Goal: Information Seeking & Learning: Learn about a topic

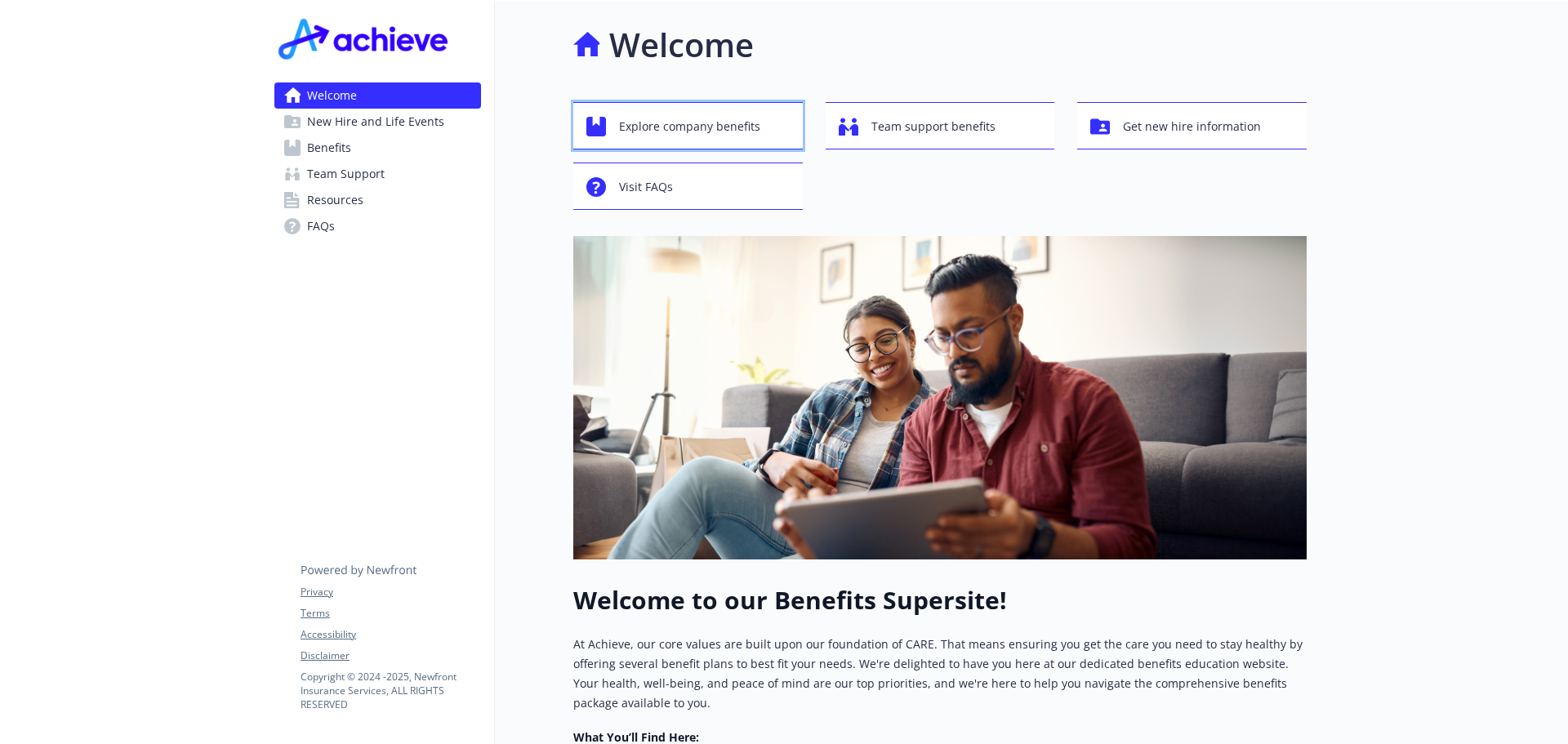
click at [738, 117] on span "Explore company benefits" at bounding box center [689, 126] width 141 height 31
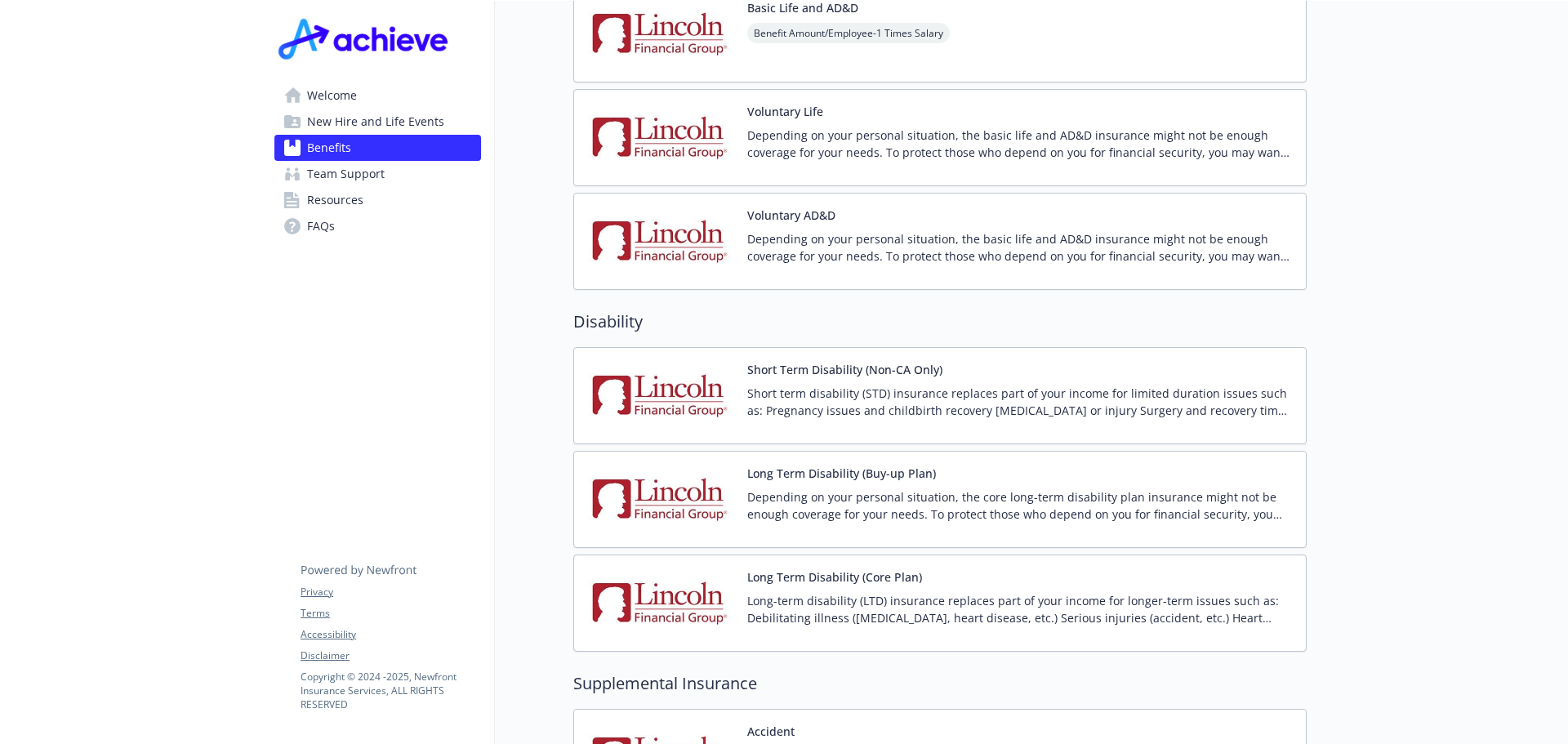
scroll to position [1307, 0]
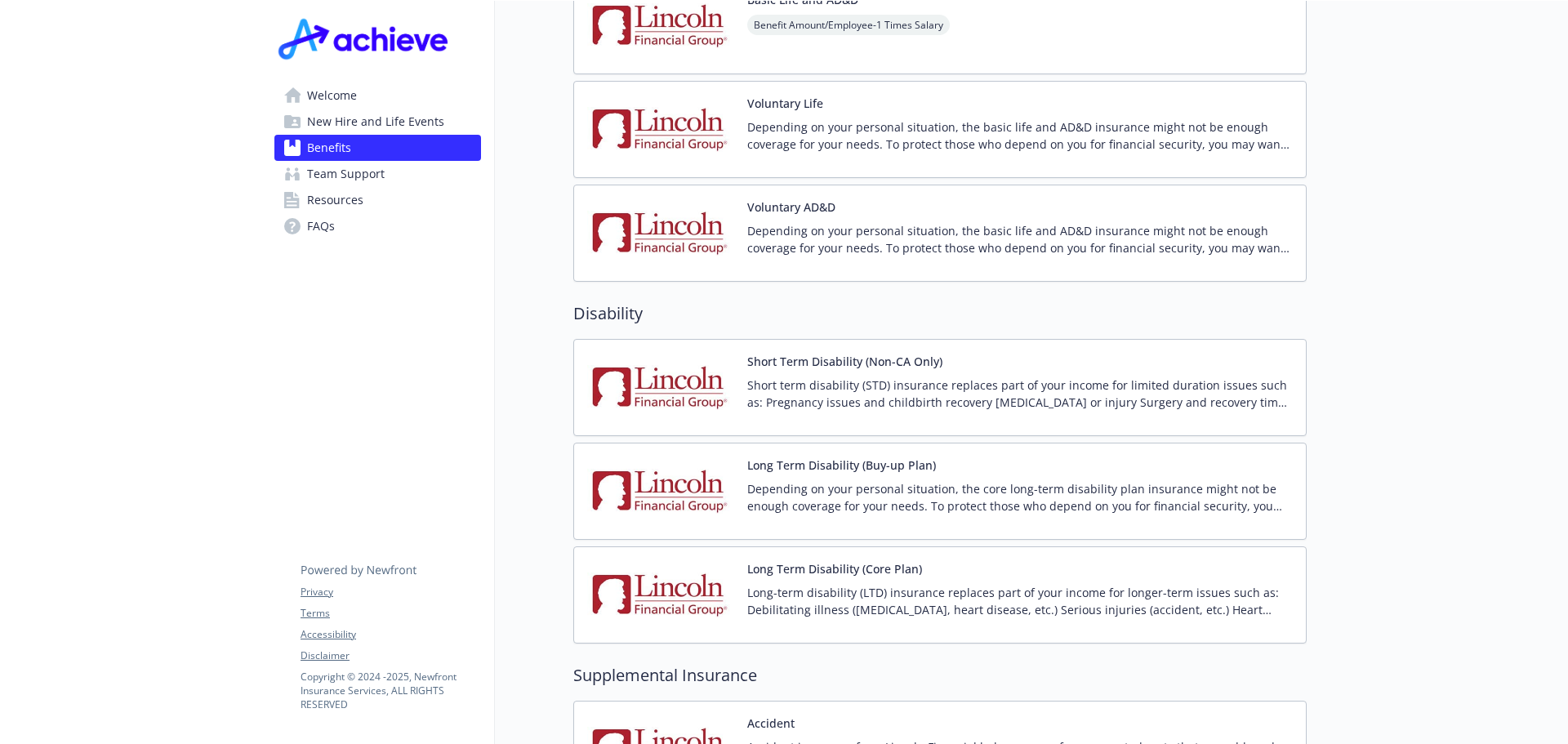
click at [843, 584] on p "Long-term disability (LTD) insurance replaces part of your income for longer-te…" at bounding box center [1019, 601] width 545 height 35
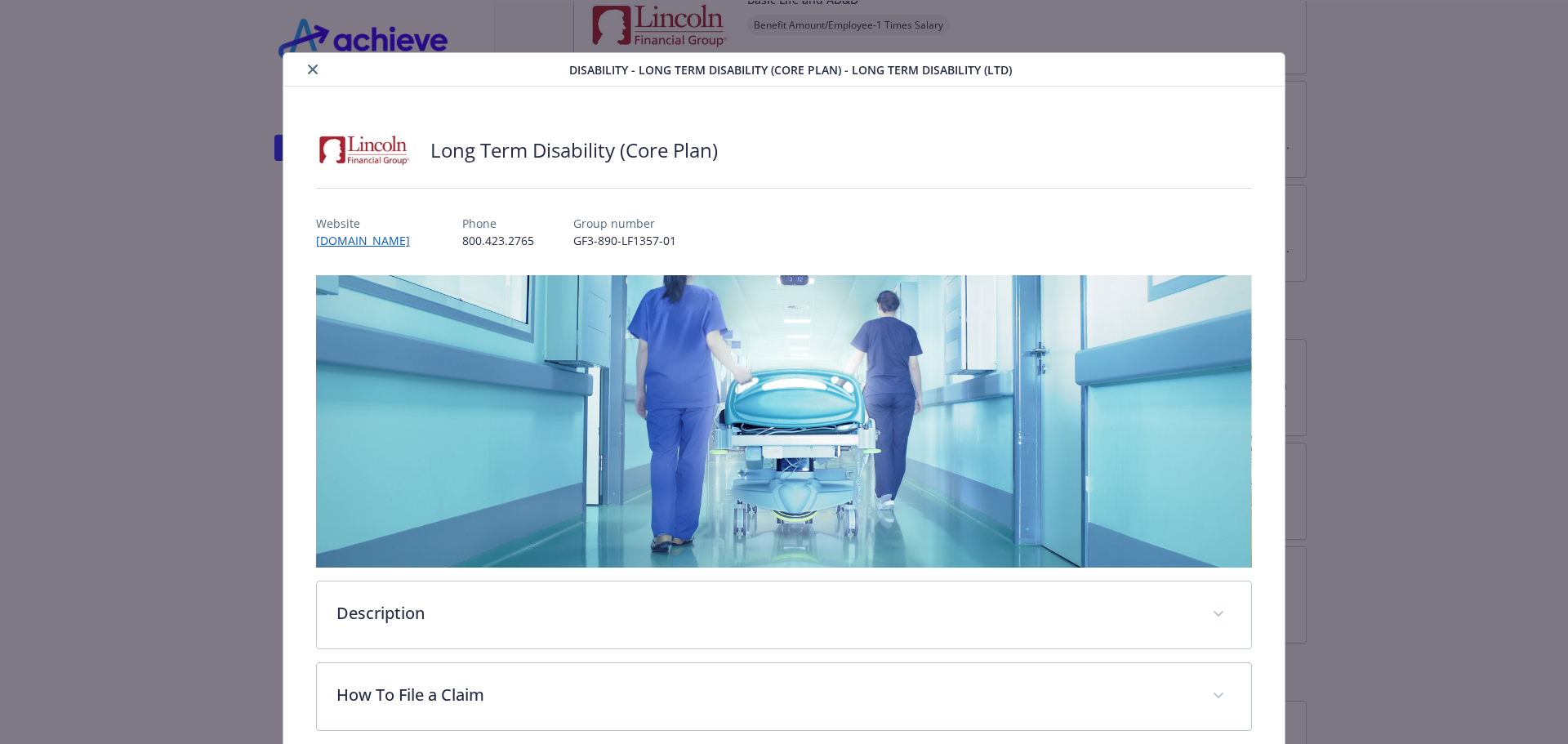
scroll to position [49, 0]
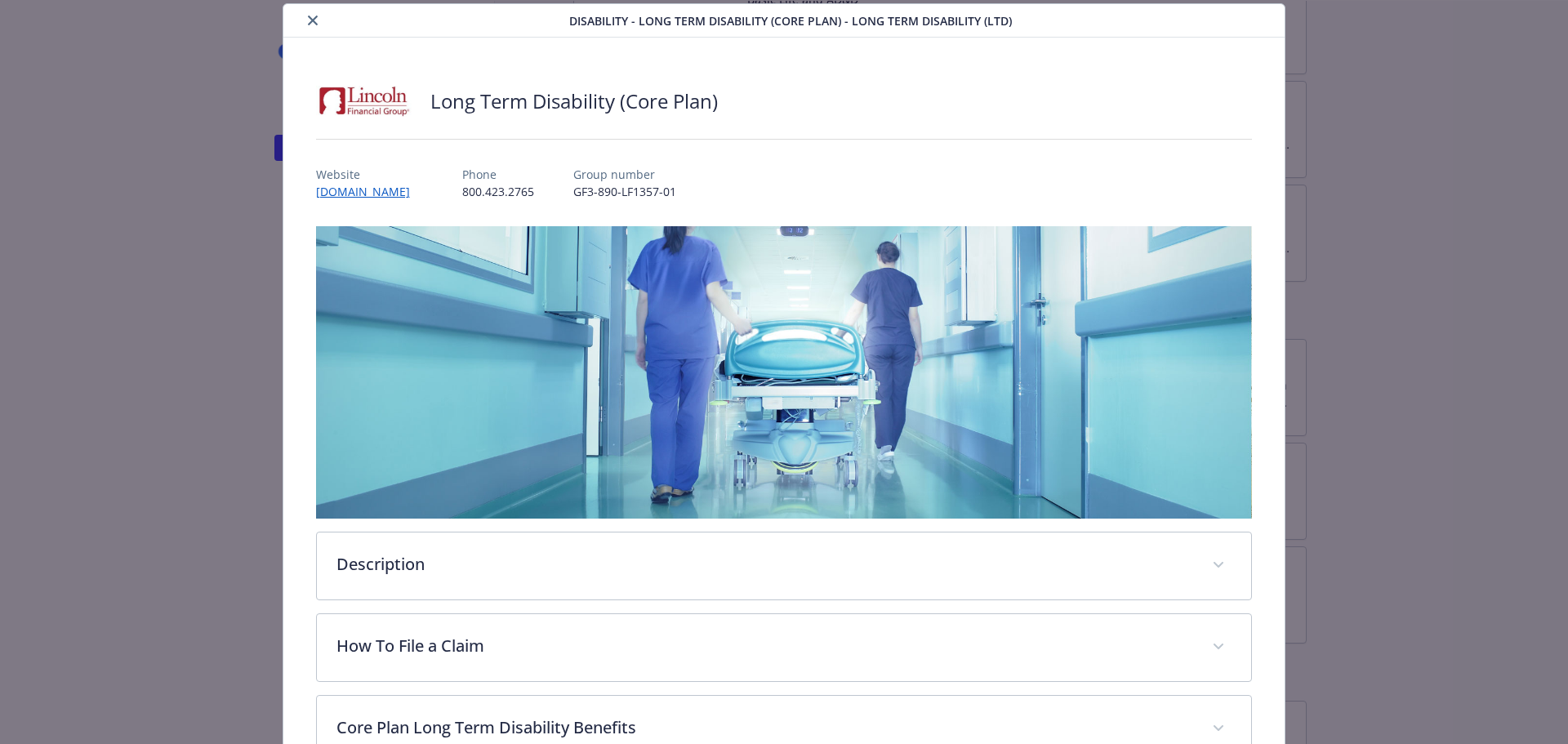
click at [230, 287] on div "Disability - Long Term Disability (Core Plan) - Long Term Disability (LTD) Long…" at bounding box center [784, 525] width 1254 height 1046
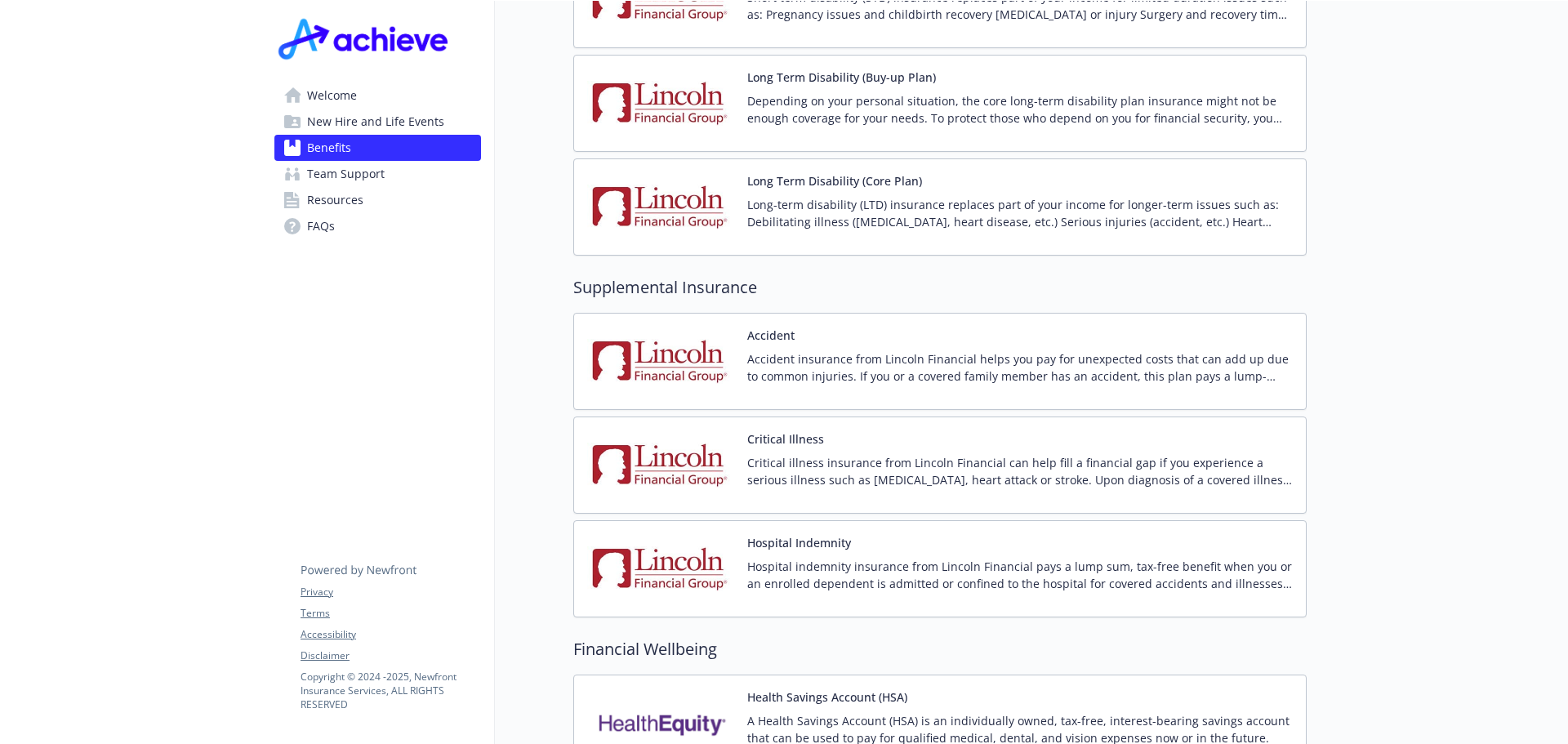
scroll to position [1797, 0]
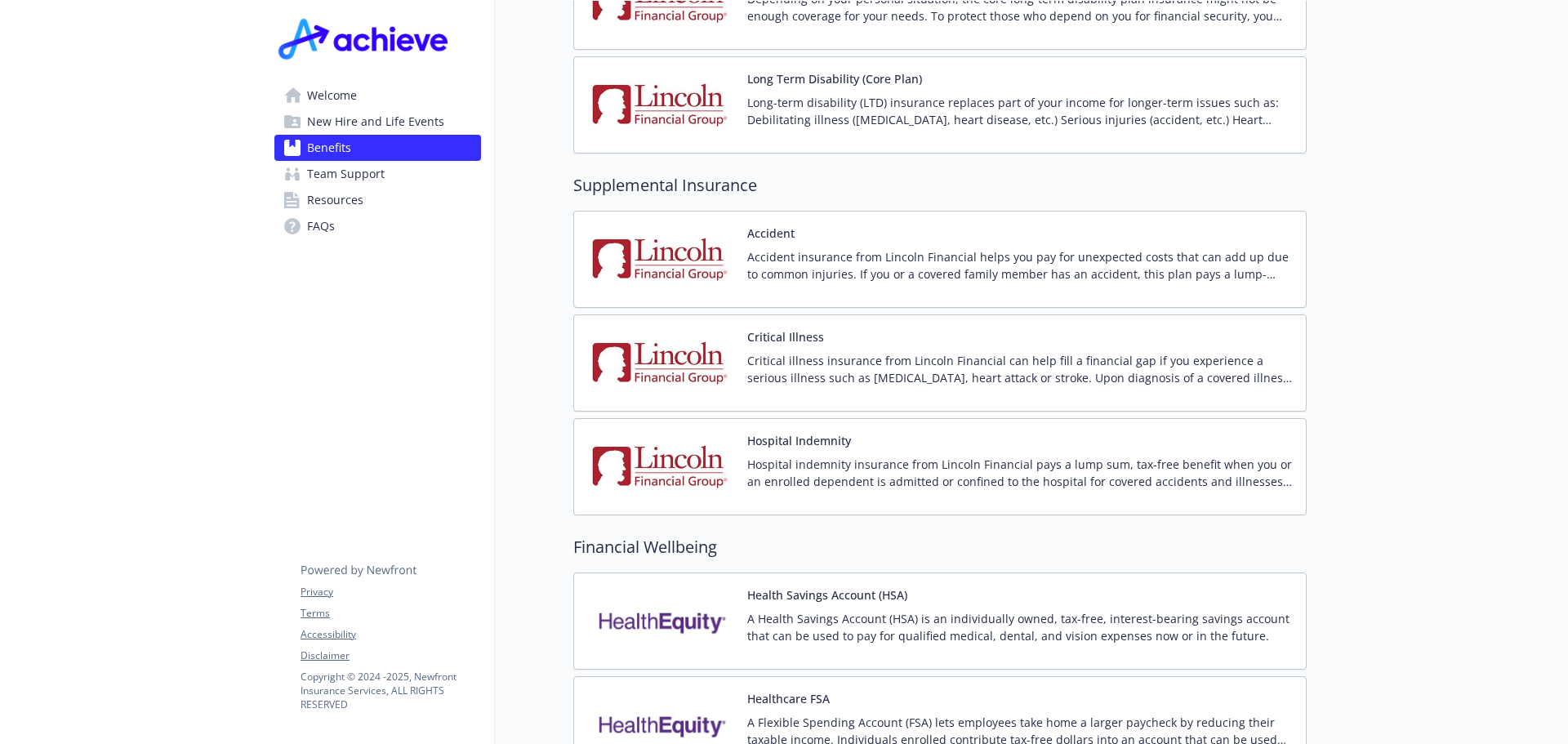
click at [755, 456] on p "Hospital indemnity insurance from Lincoln Financial pays a lump sum, tax-free b…" at bounding box center [1019, 473] width 545 height 35
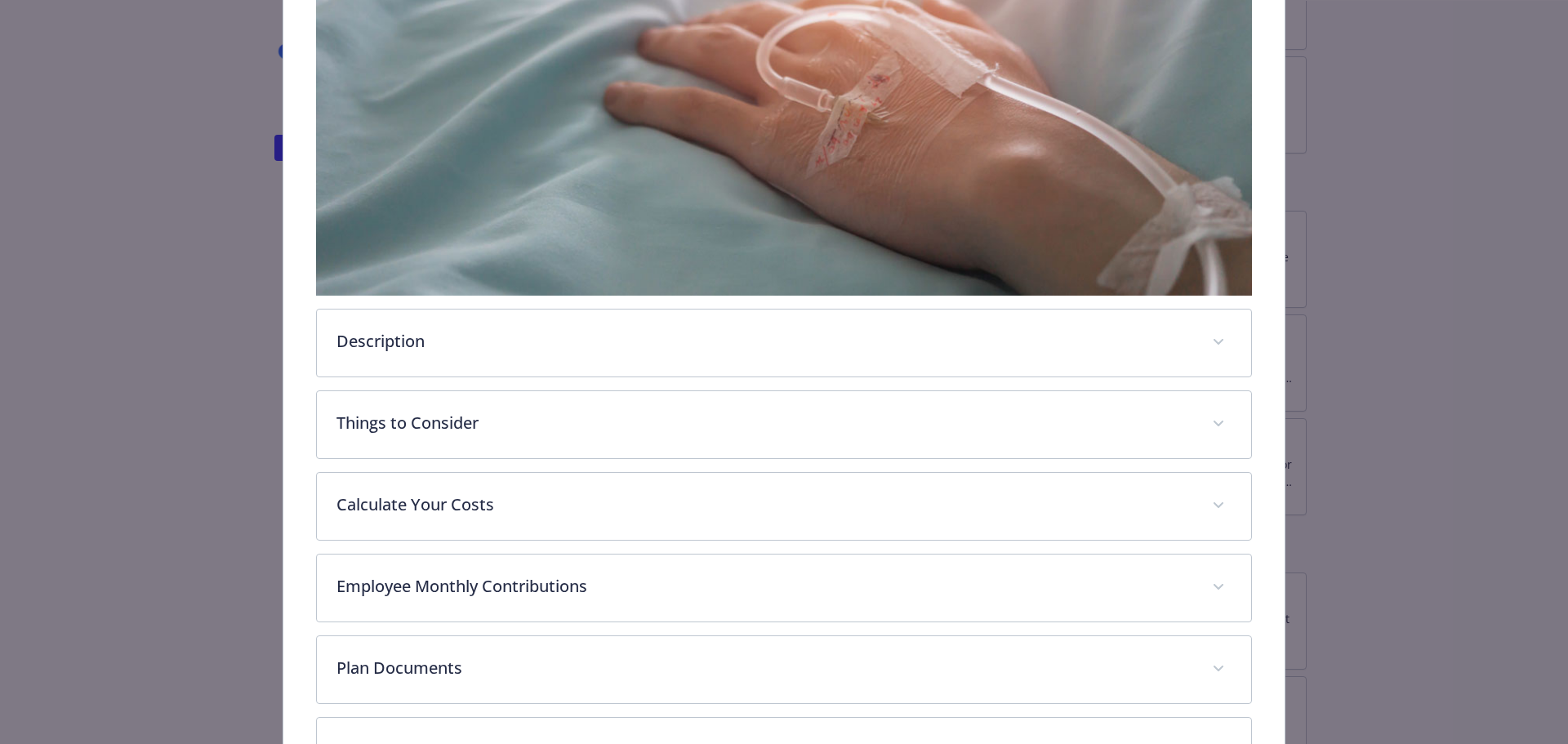
scroll to position [375, 0]
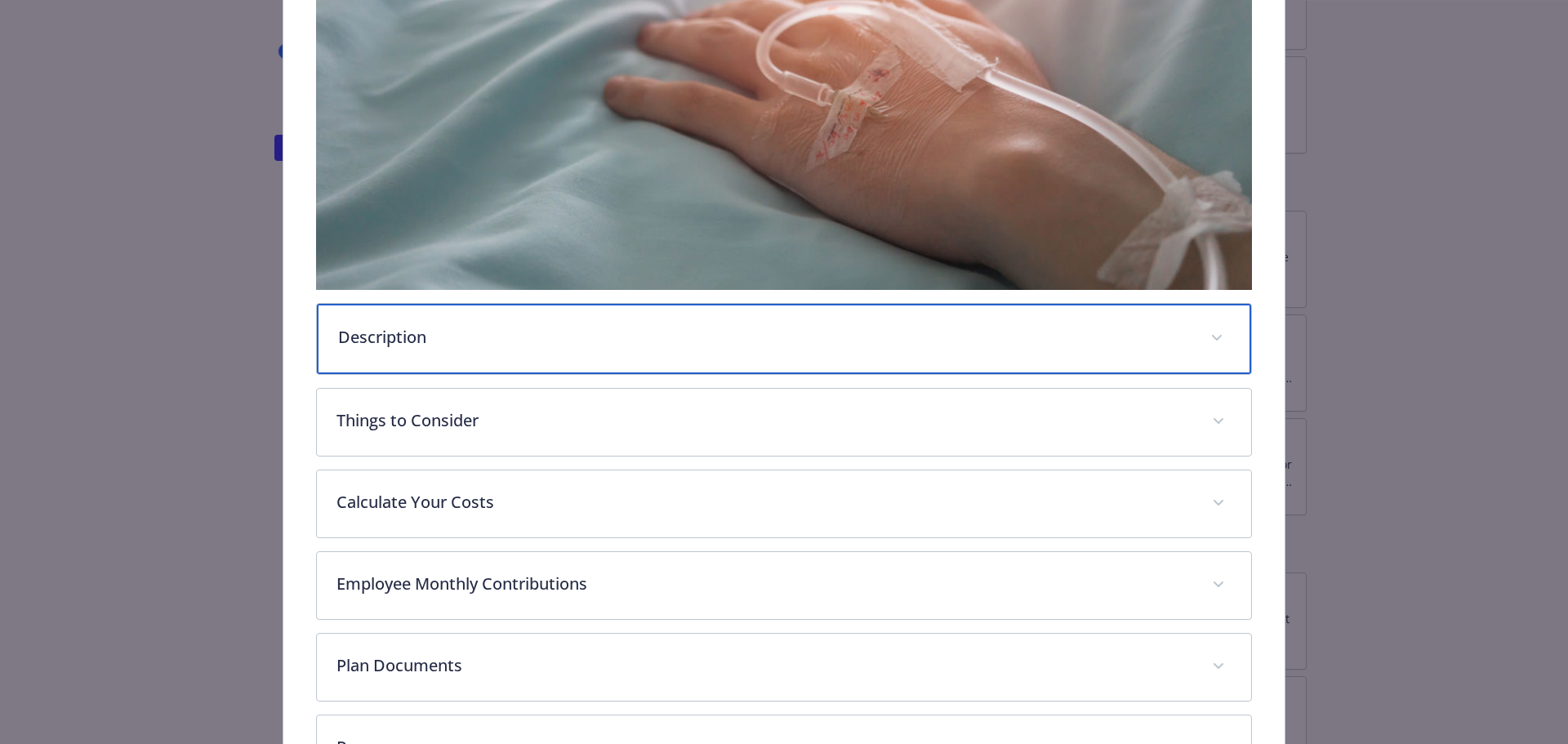
click at [519, 325] on p "Description" at bounding box center [764, 337] width 853 height 25
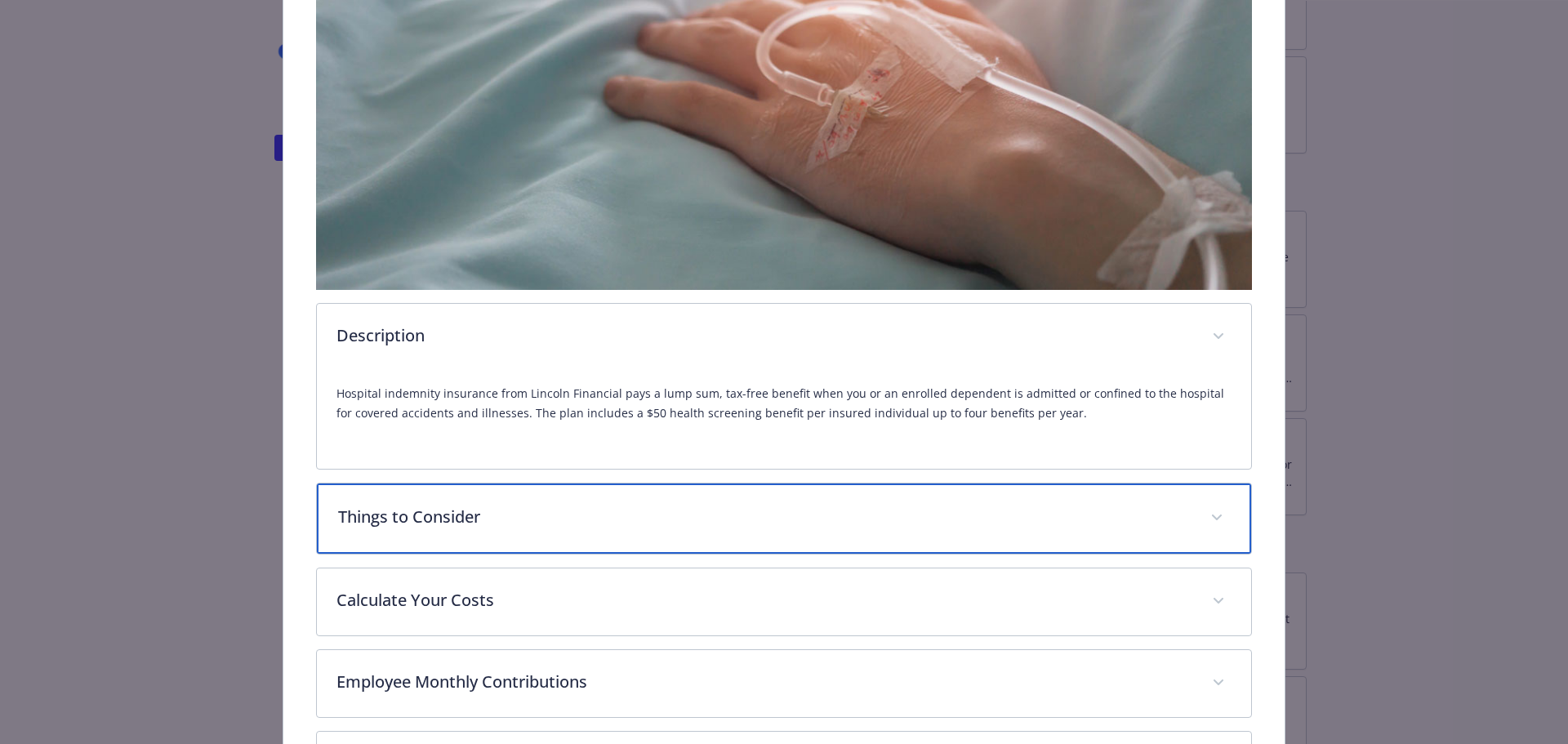
click at [497, 529] on div "Things to Consider" at bounding box center [784, 519] width 935 height 71
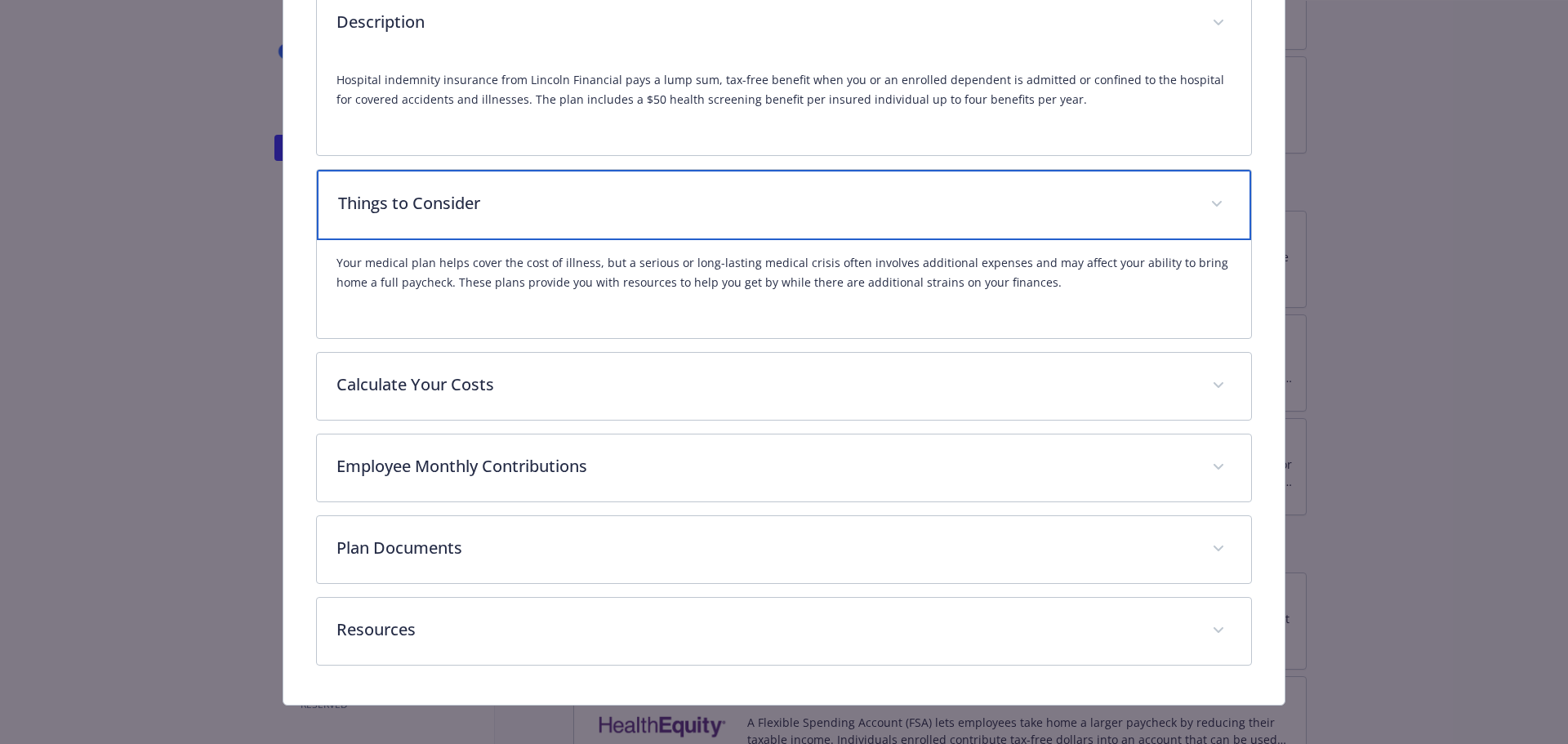
scroll to position [700, 0]
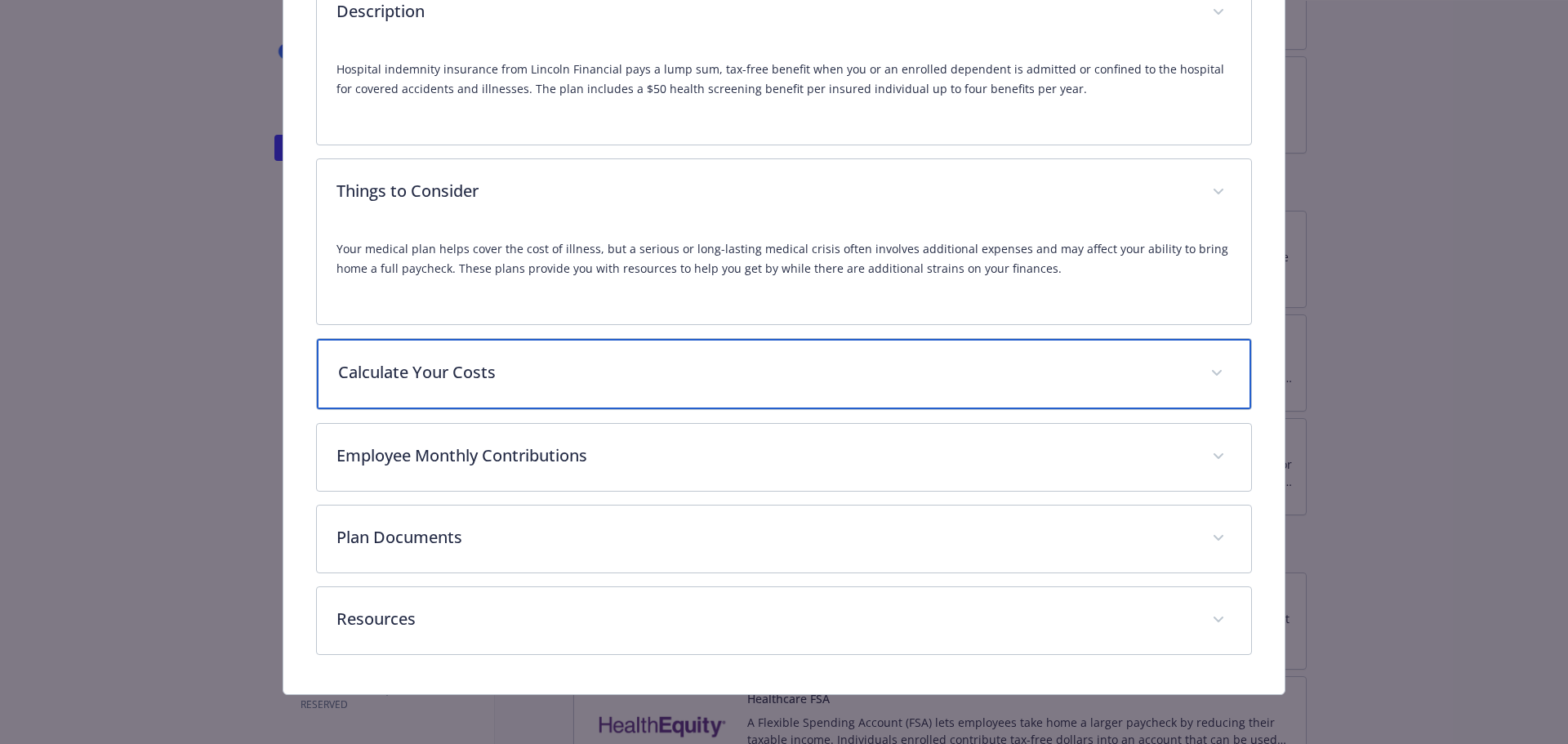
click at [662, 356] on div "Calculate Your Costs" at bounding box center [784, 373] width 935 height 71
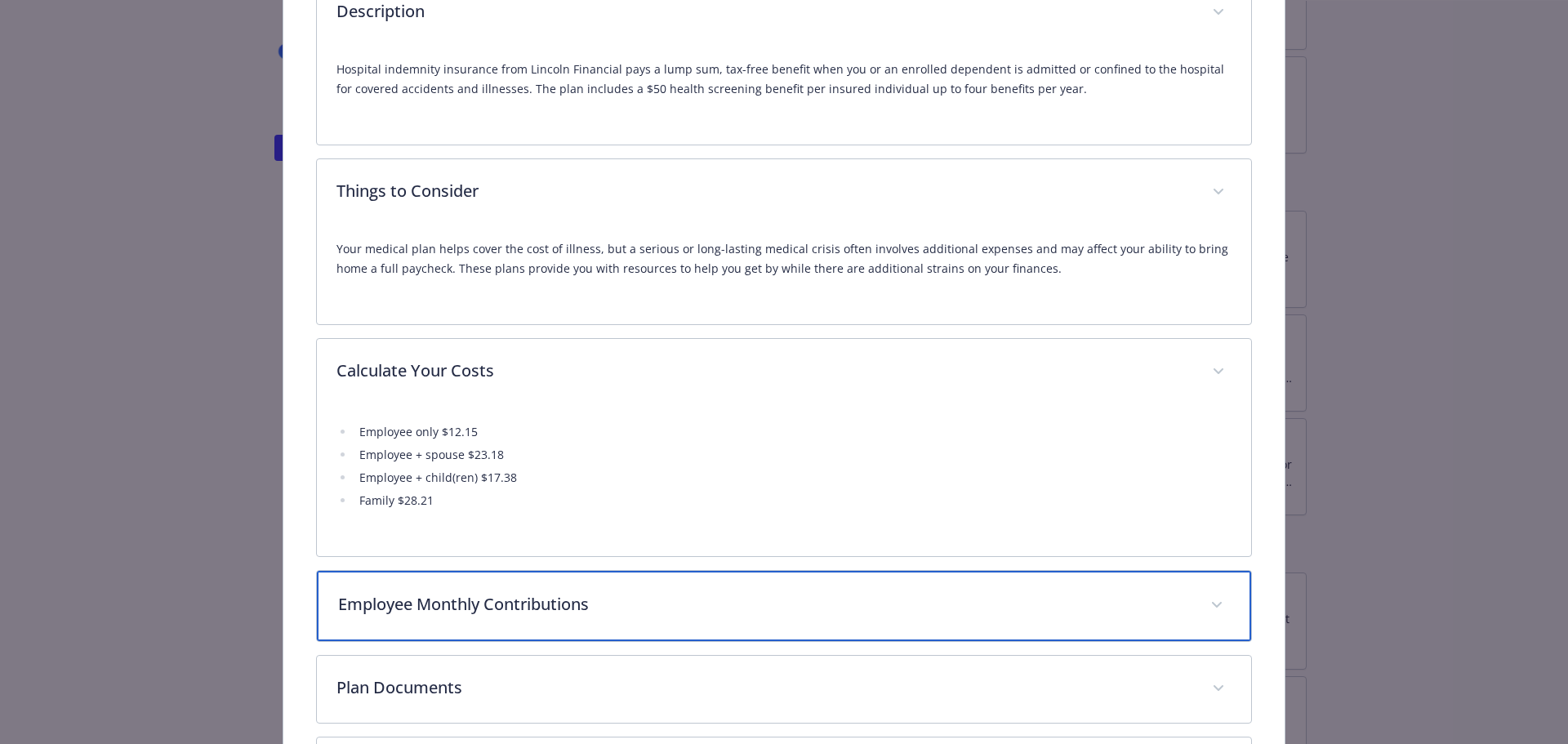
click at [582, 592] on p "Employee Monthly Contributions" at bounding box center [764, 604] width 853 height 25
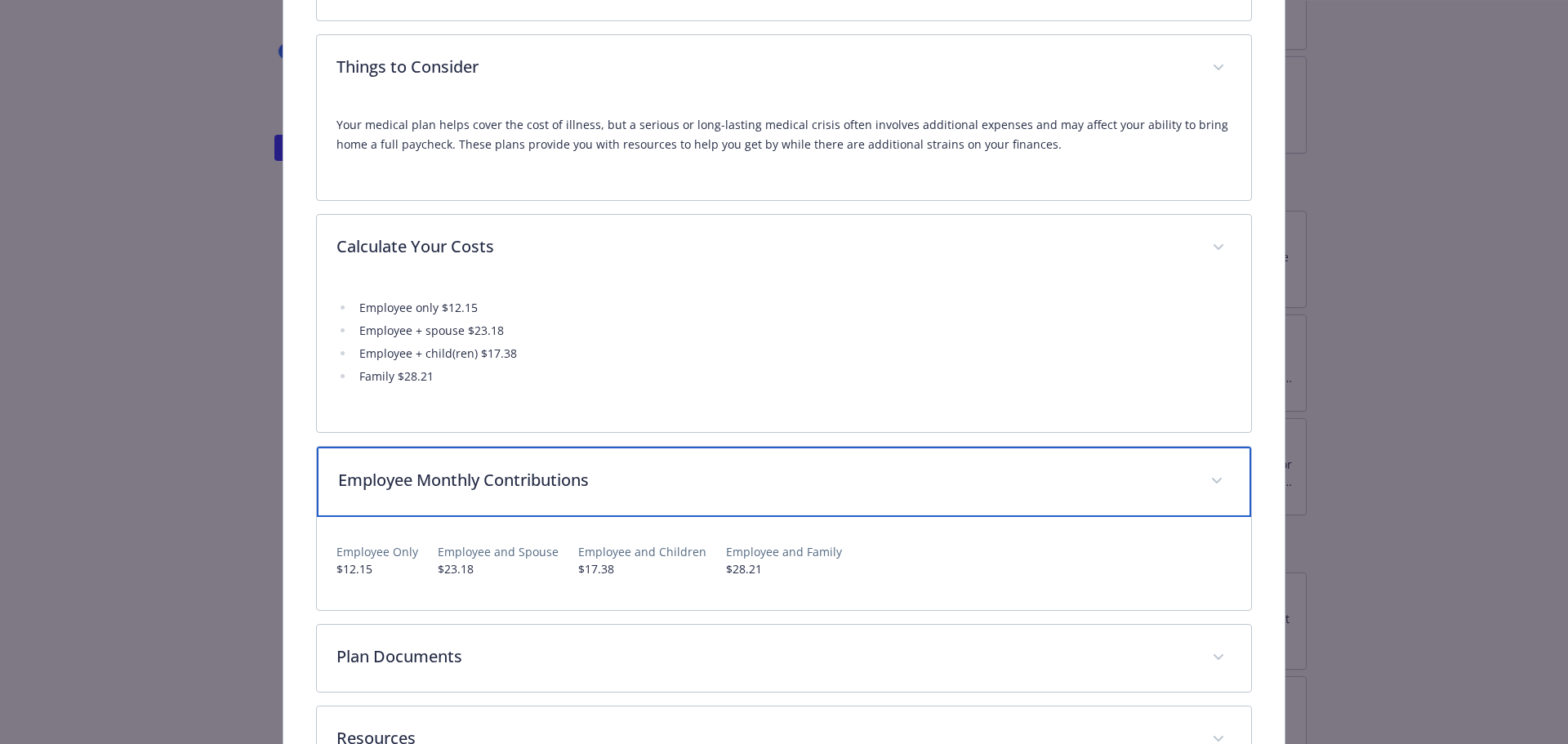
scroll to position [944, 0]
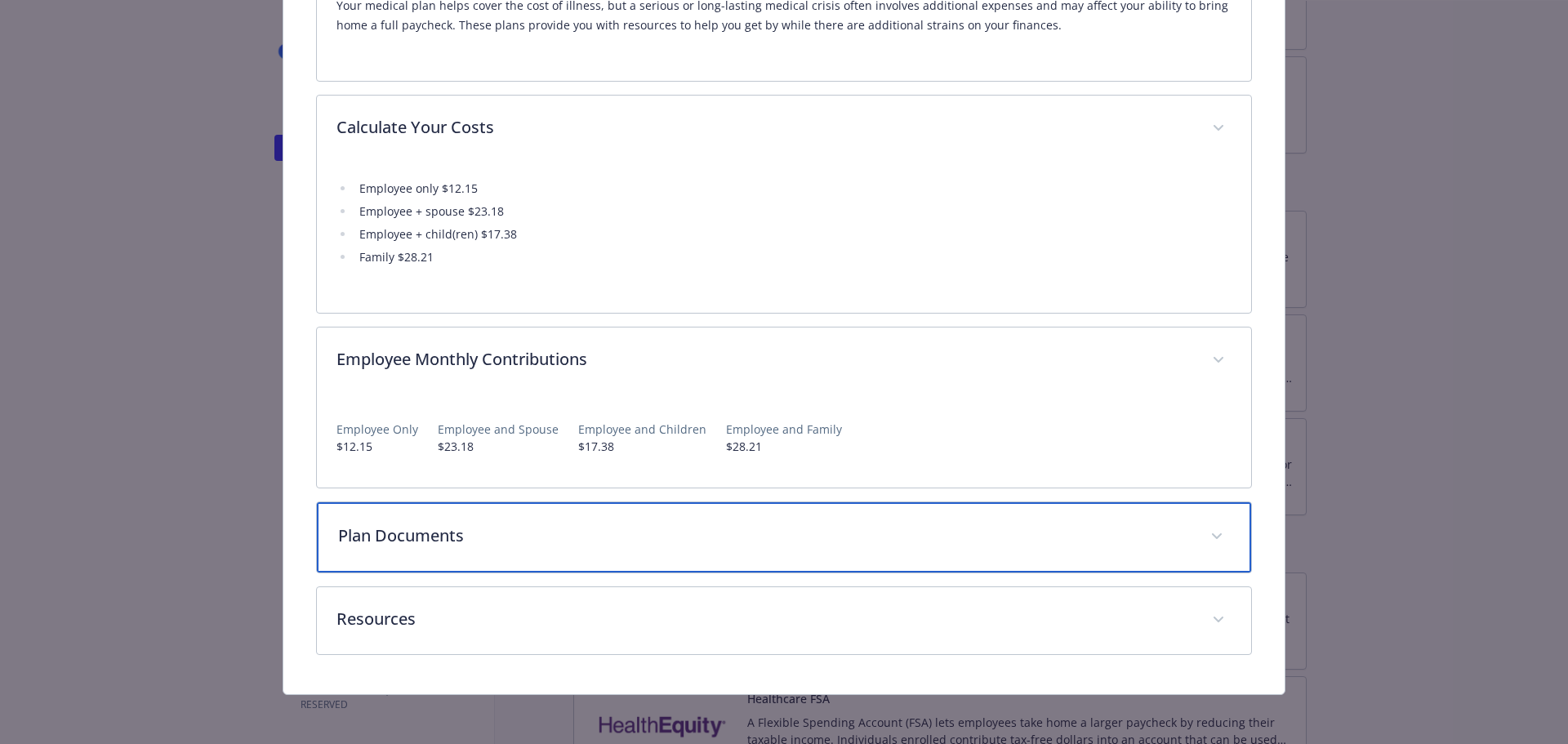
click at [580, 550] on div "Plan Documents" at bounding box center [784, 537] width 935 height 71
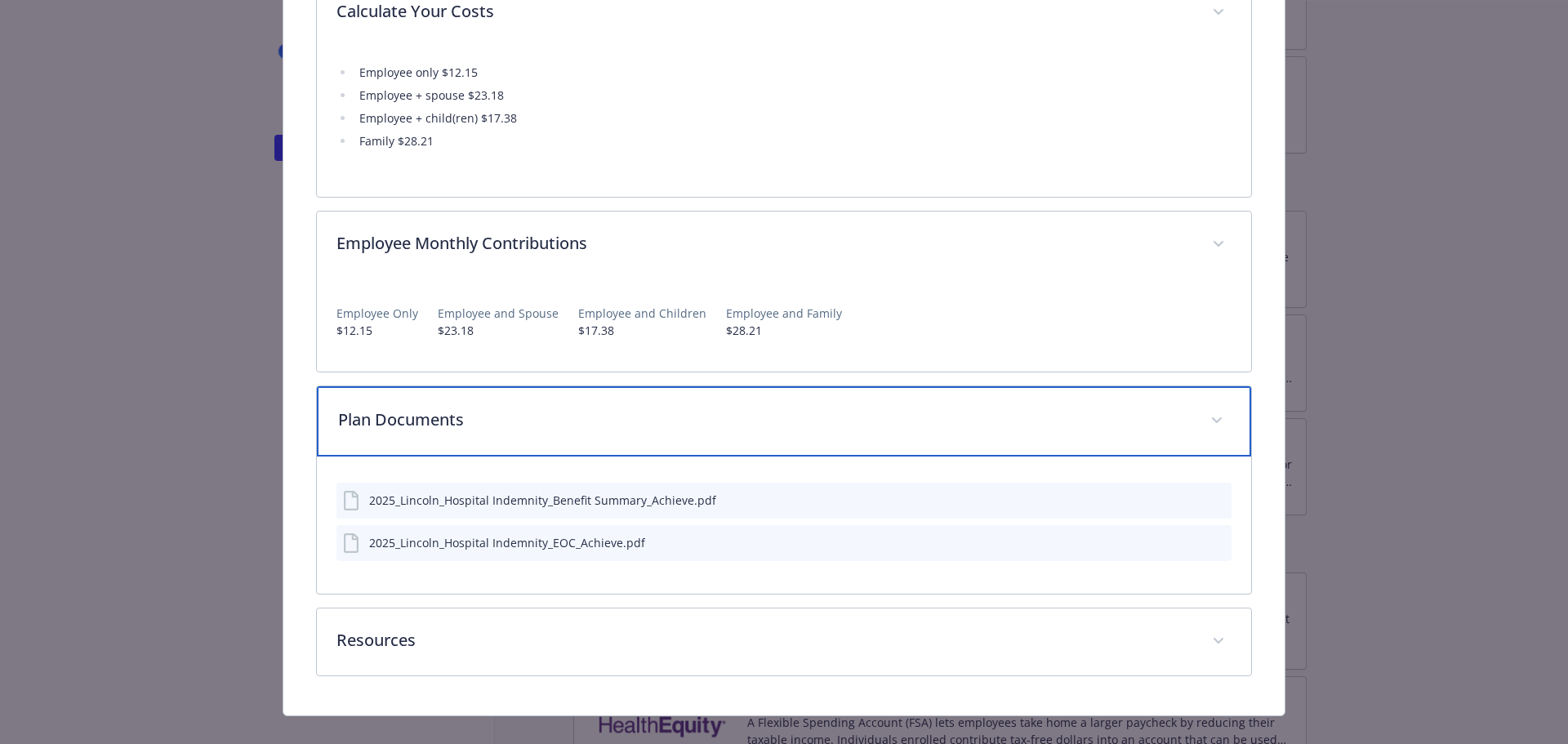
scroll to position [1081, 0]
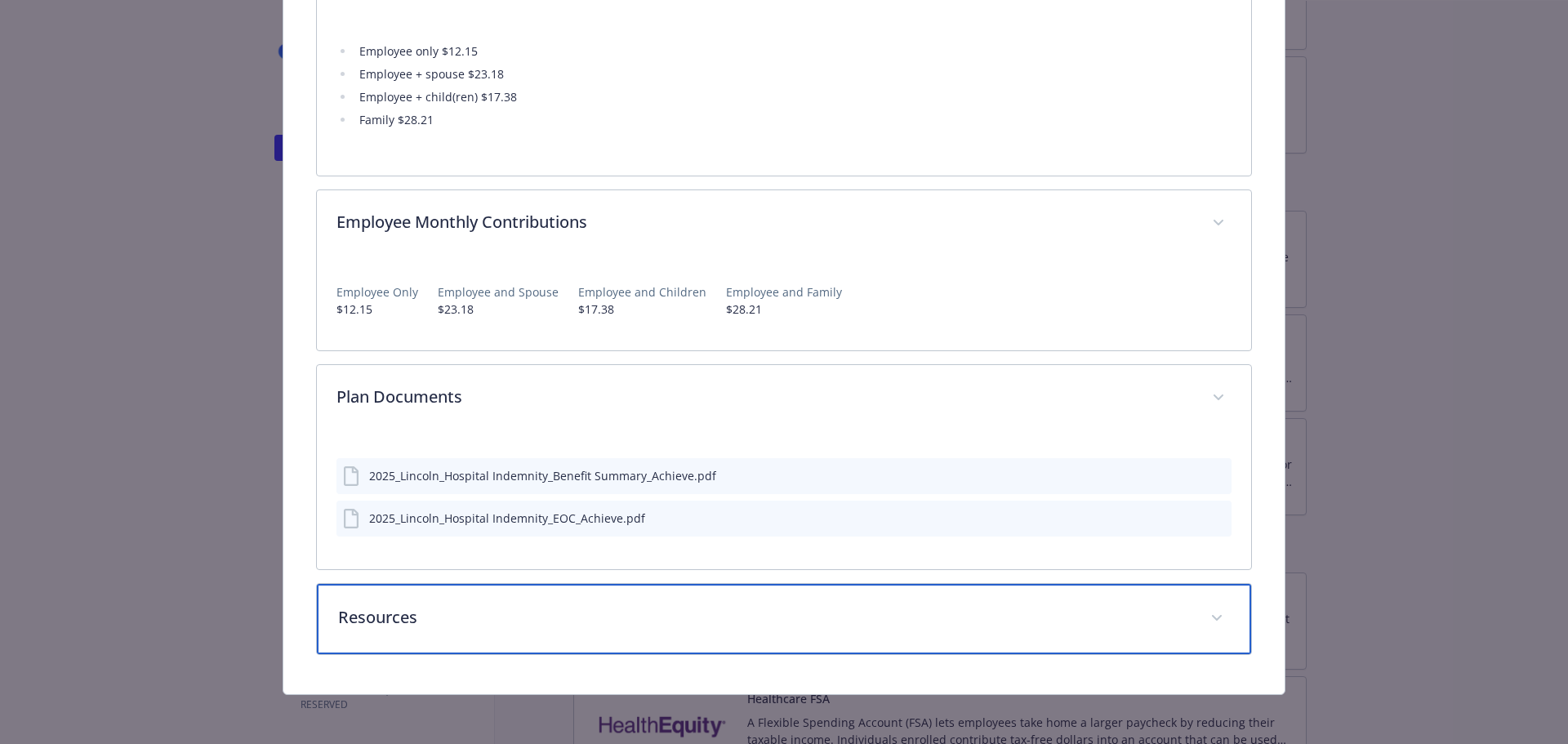
click at [392, 622] on p "Resources" at bounding box center [764, 617] width 853 height 25
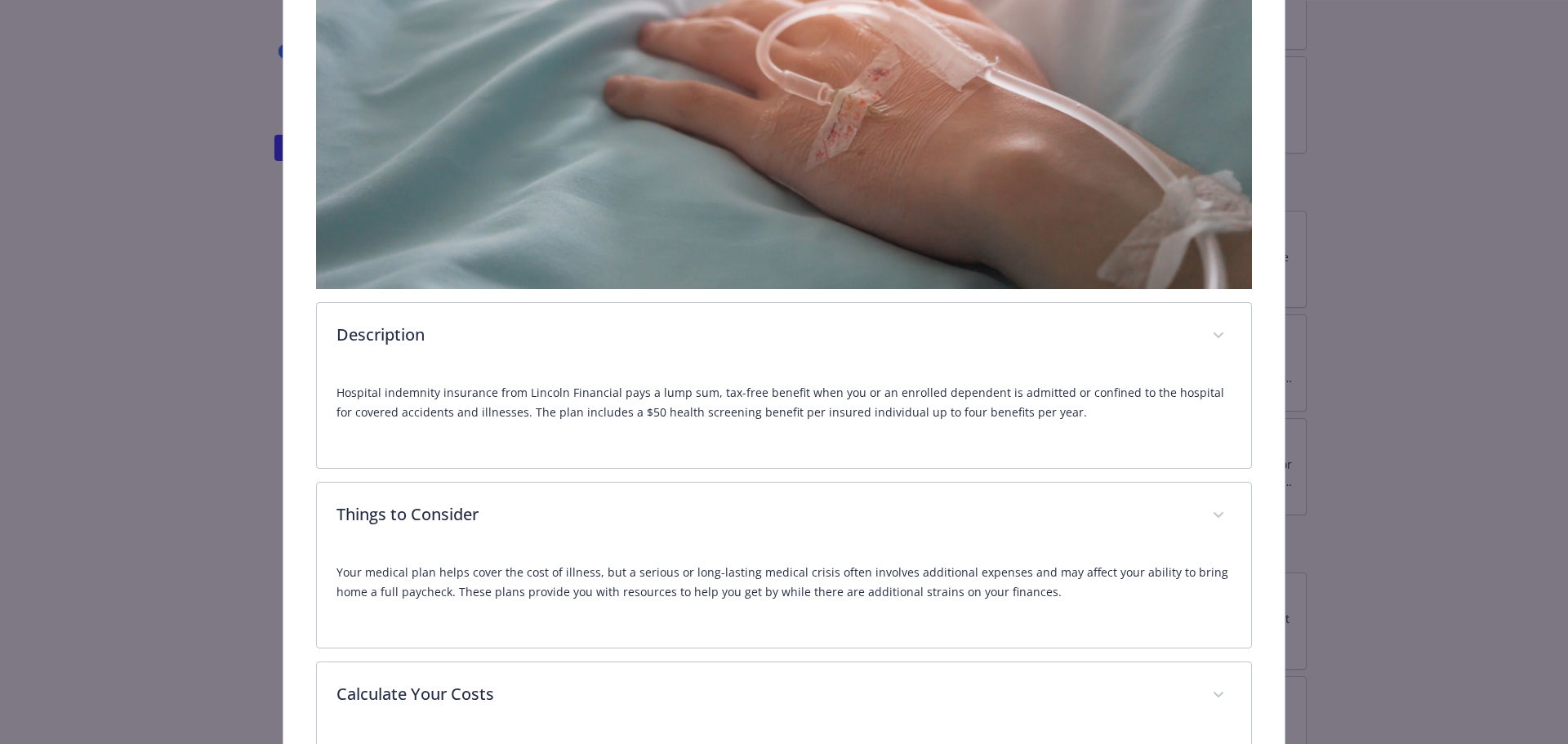
scroll to position [359, 0]
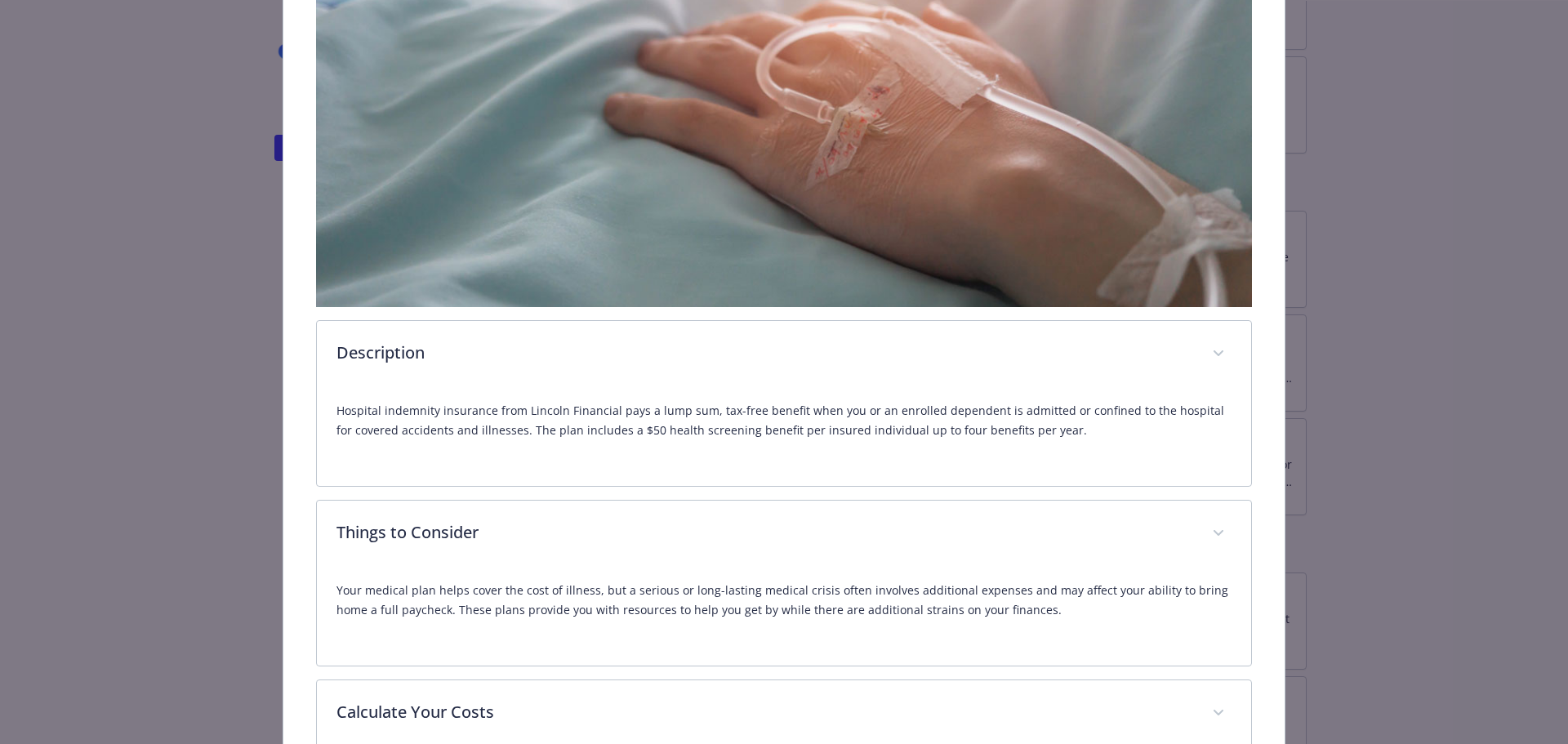
click at [219, 440] on div "Supplemental Insurance - Hospital [GEOGRAPHIC_DATA] [GEOGRAPHIC_DATA] Indemnity…" at bounding box center [784, 601] width 1254 height 1815
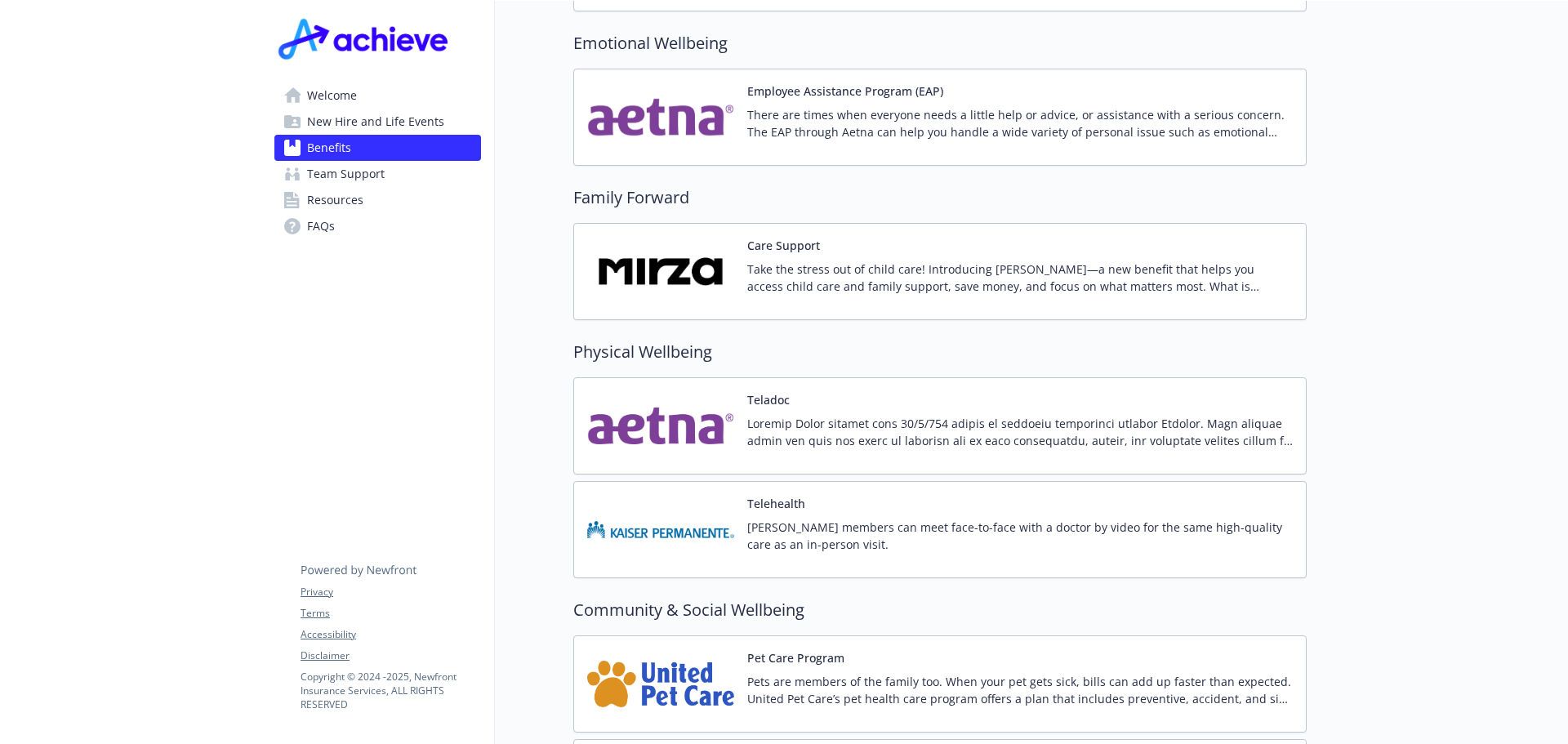
scroll to position [3104, 0]
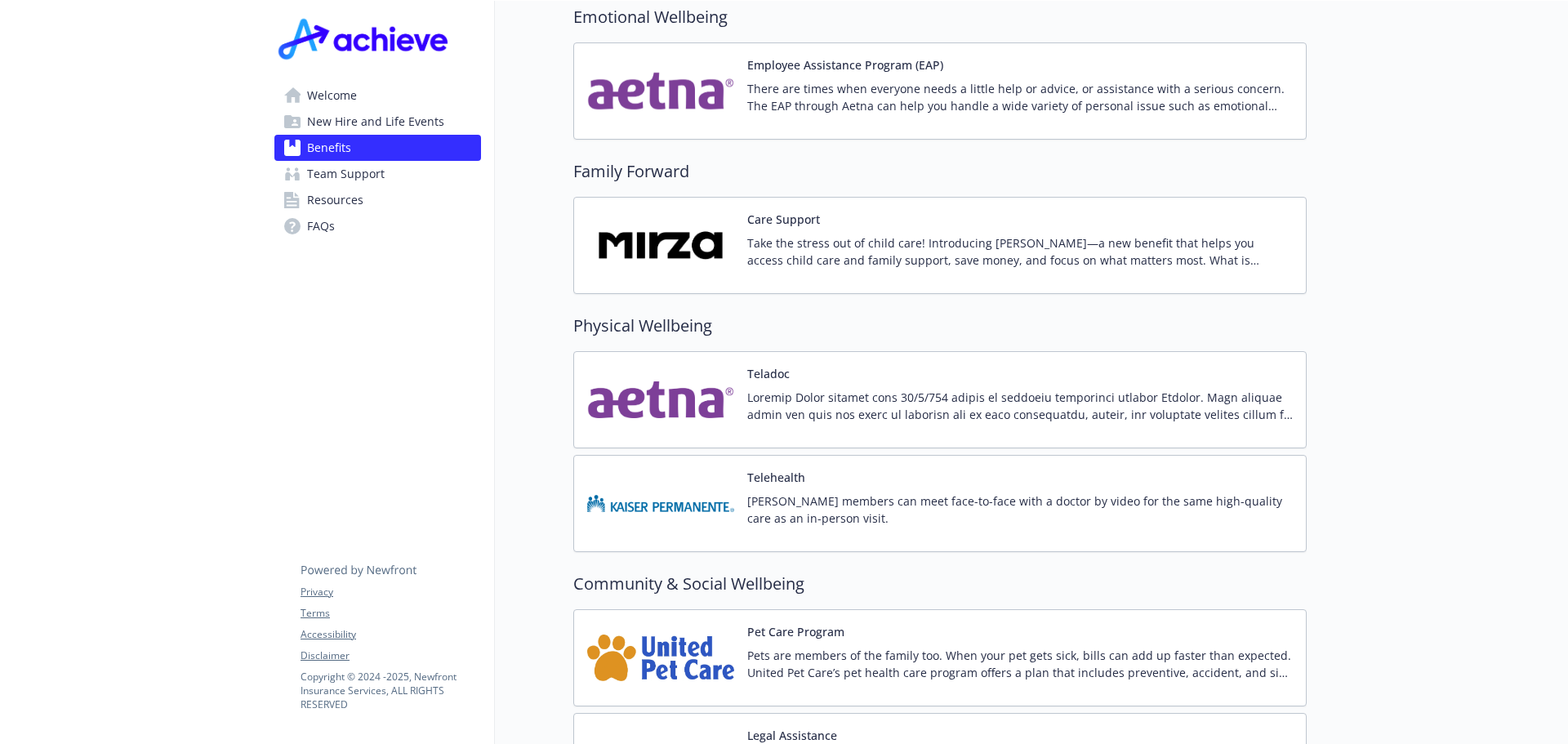
click at [678, 227] on img at bounding box center [660, 245] width 147 height 70
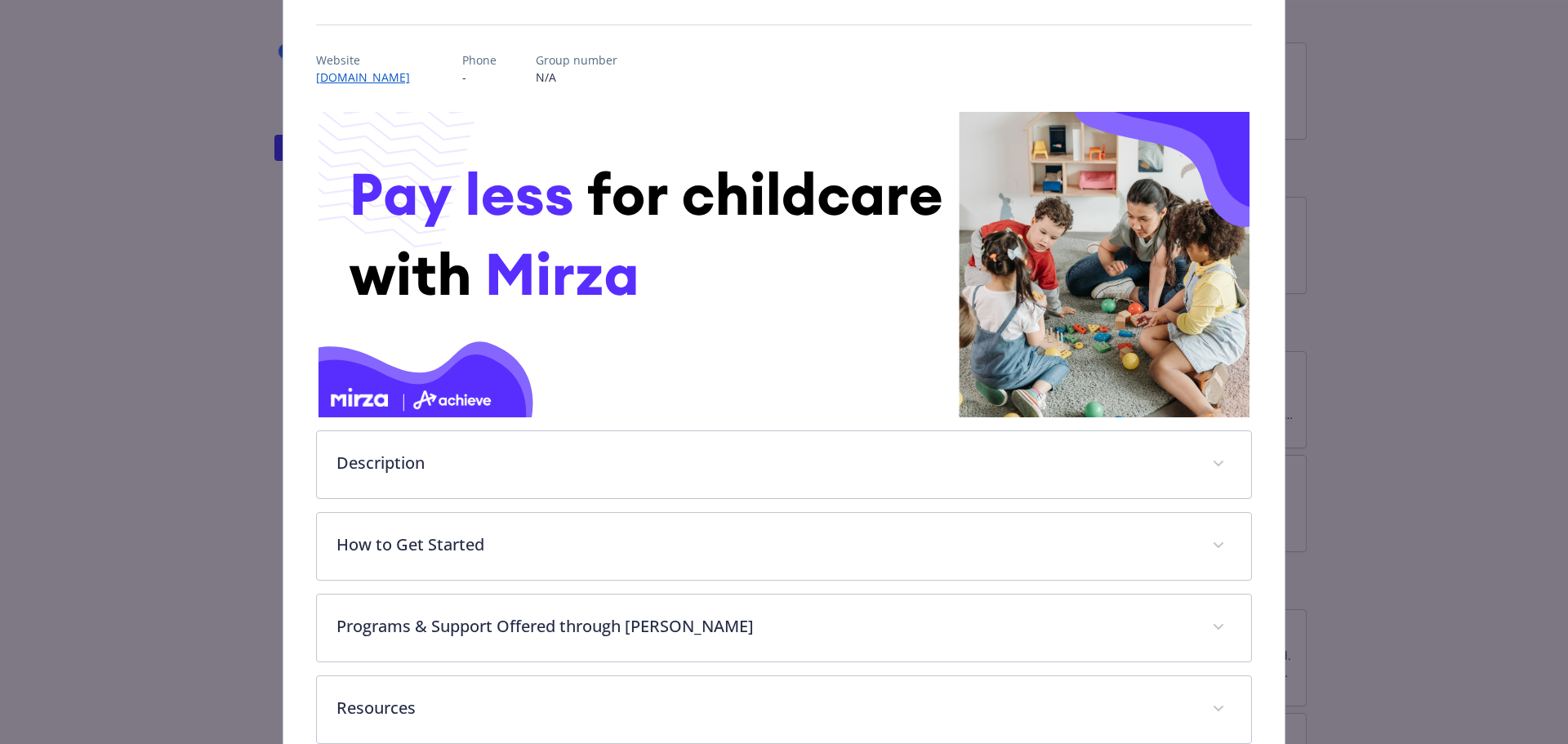
scroll to position [255, 0]
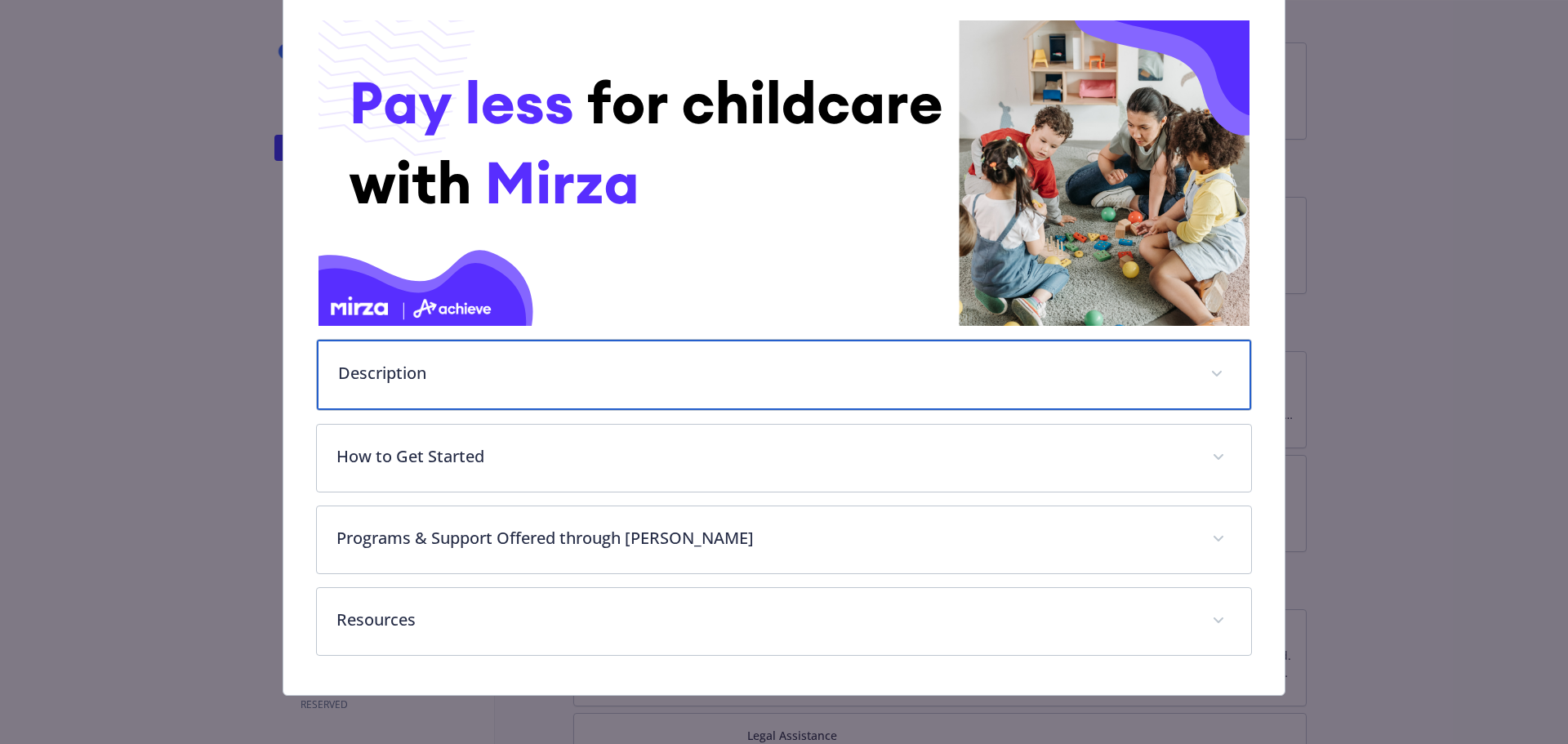
click at [534, 384] on div "Description" at bounding box center [784, 374] width 935 height 71
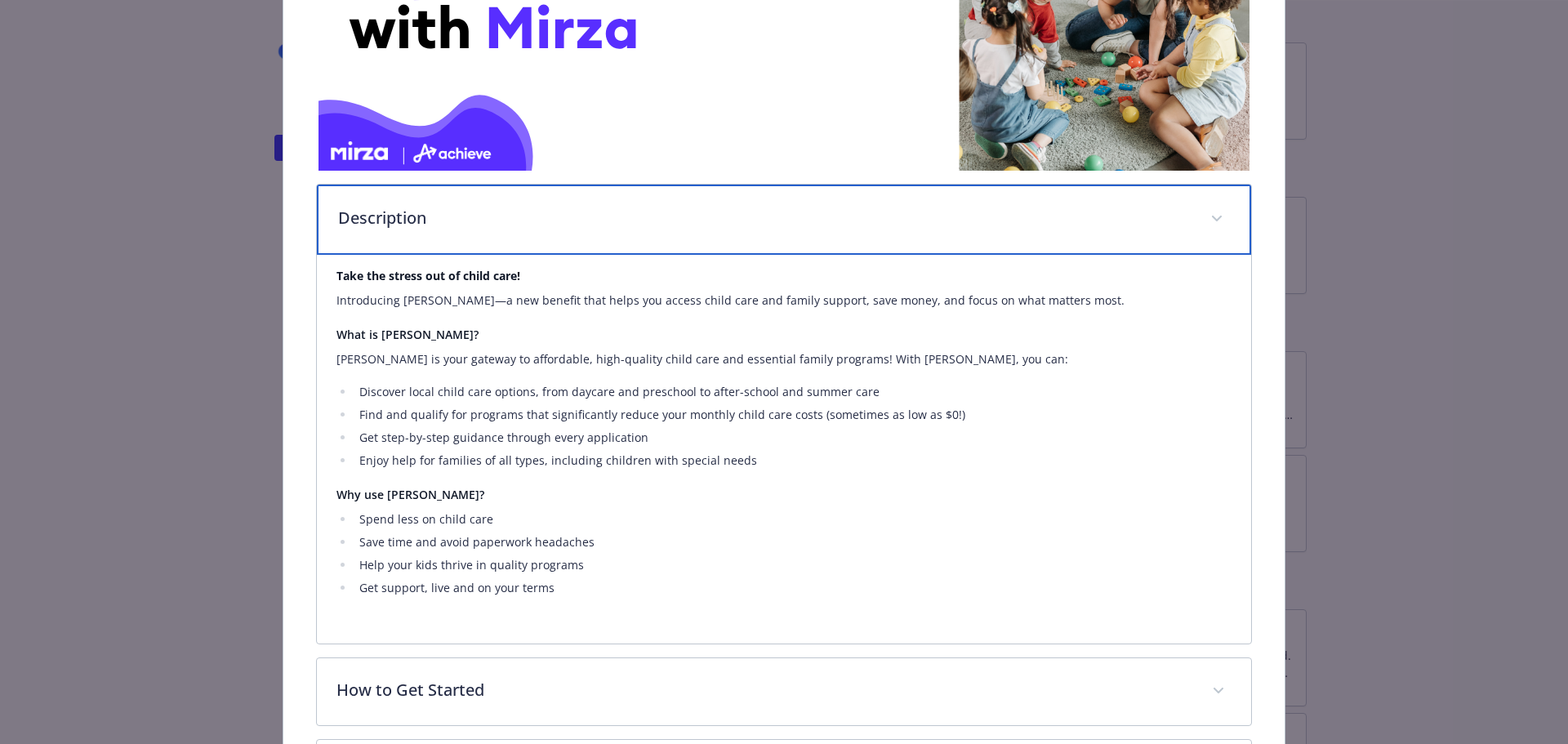
scroll to position [418, 0]
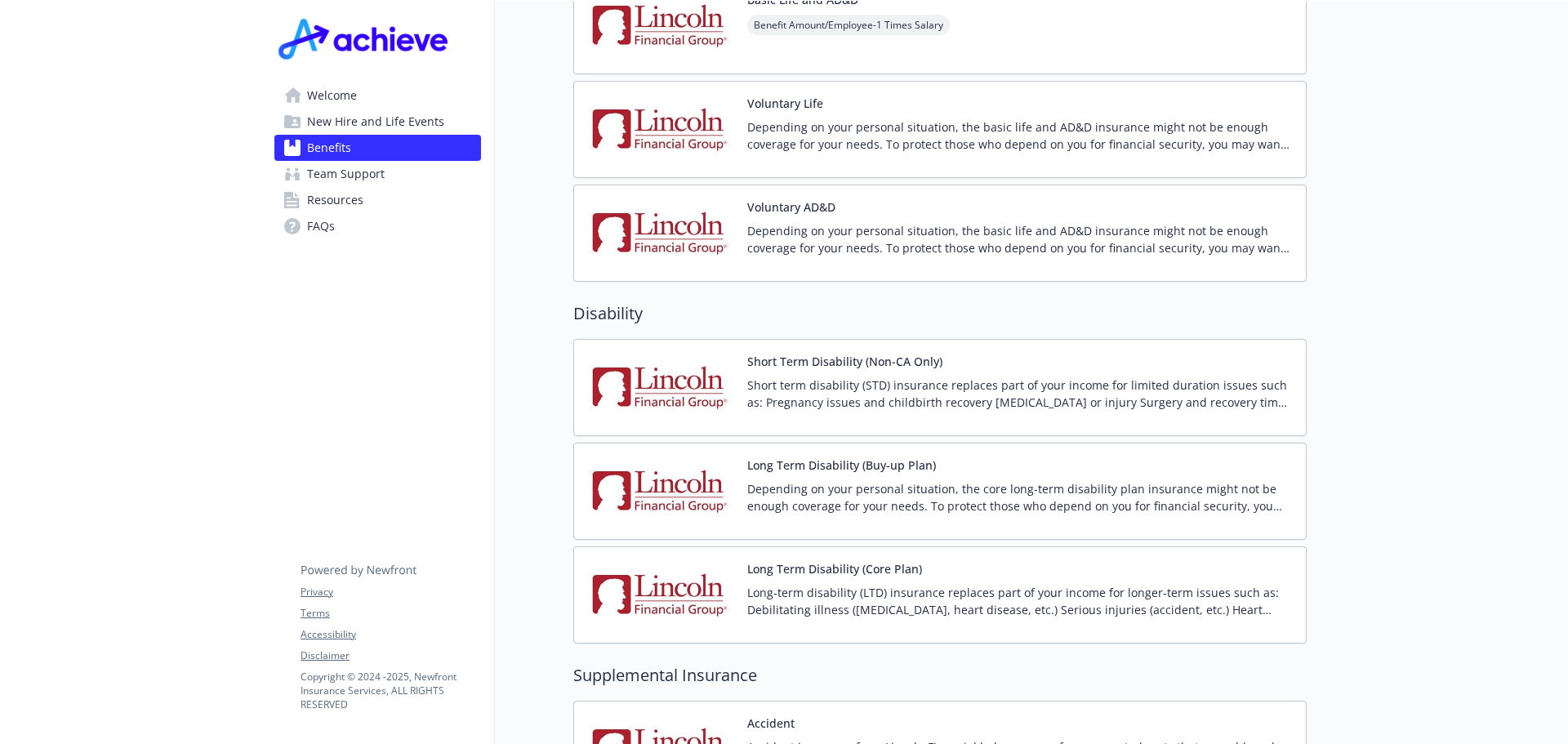
scroll to position [1634, 0]
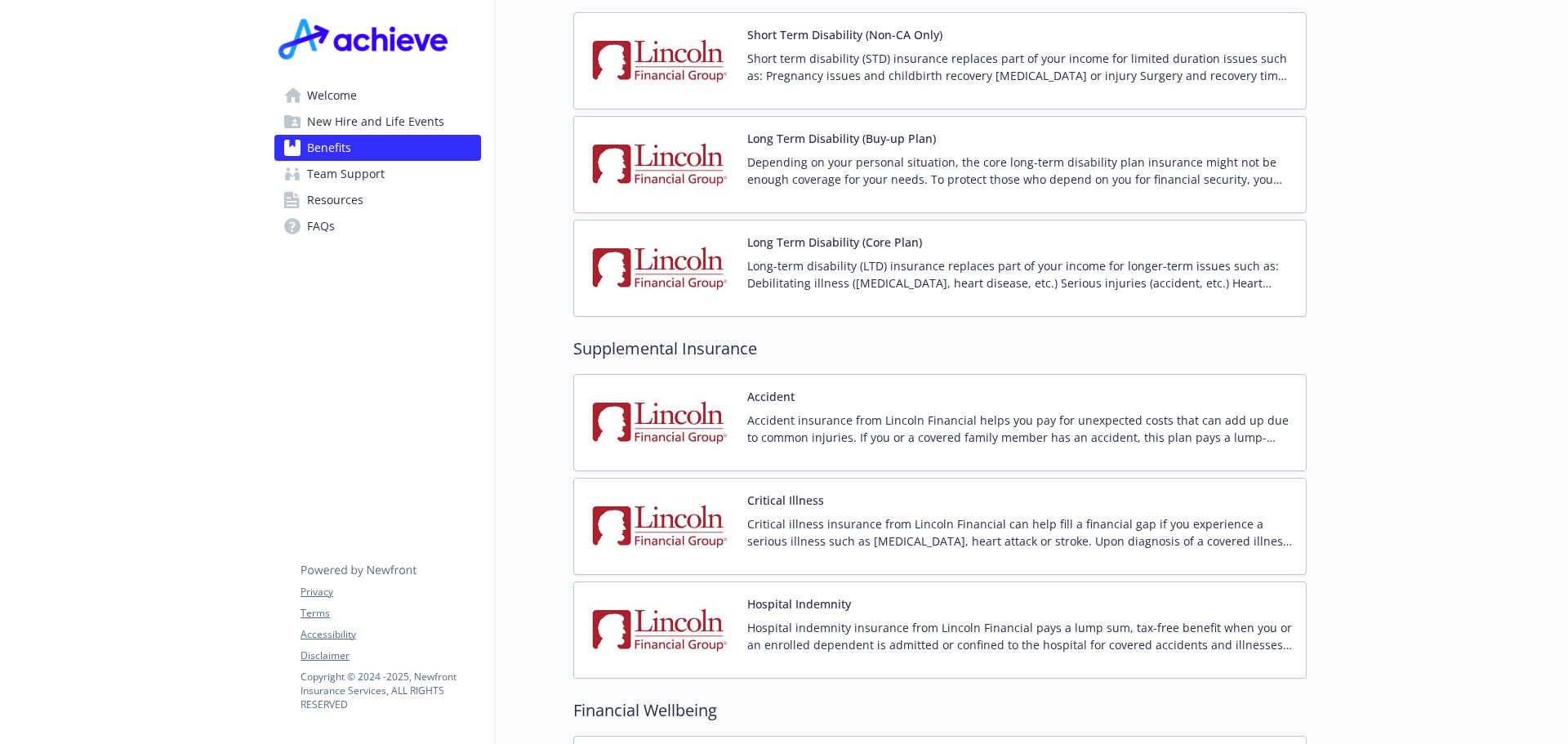
click at [765, 598] on div "Hospital [GEOGRAPHIC_DATA] indemnity insurance from Lincoln Financial pays a lu…" at bounding box center [1019, 630] width 545 height 70
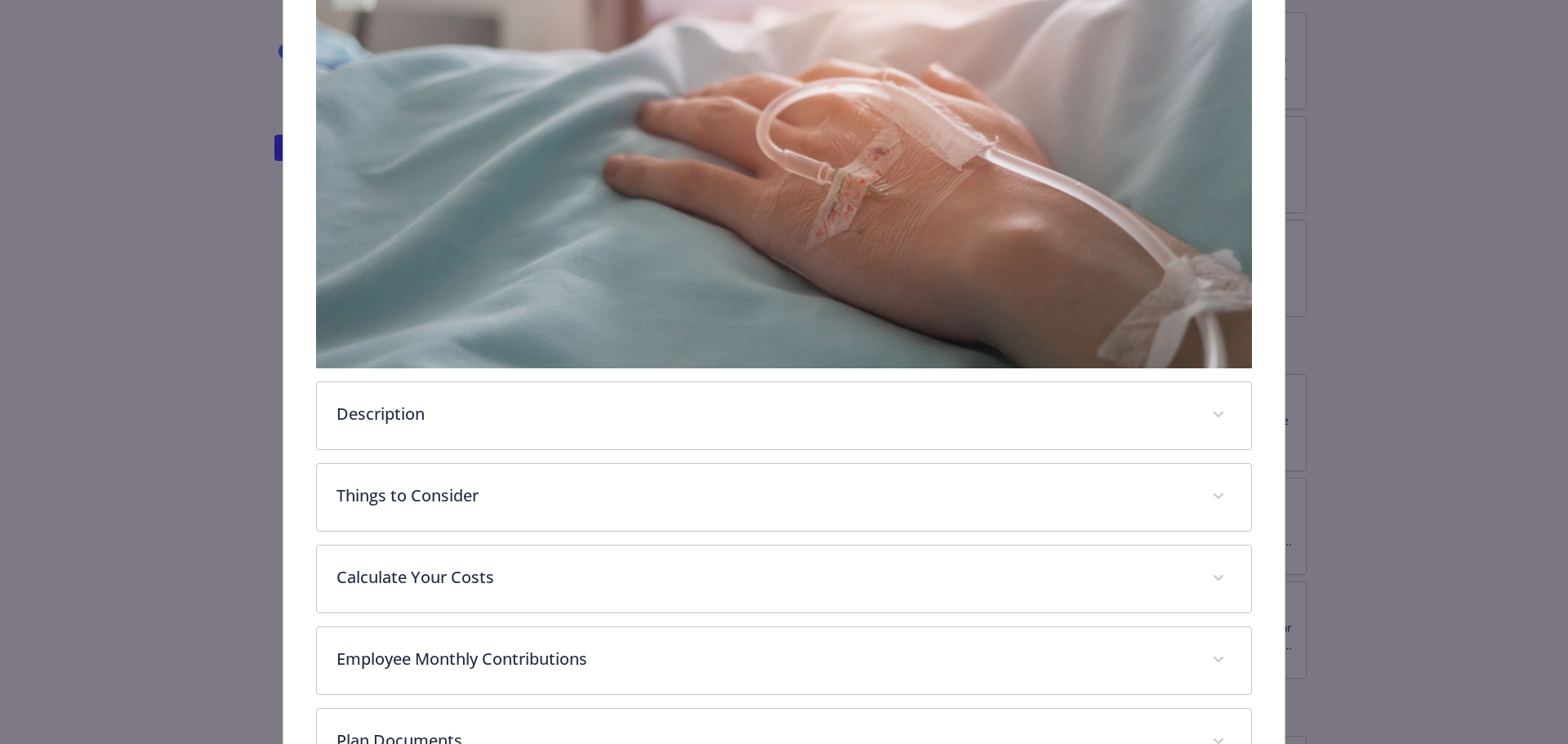
scroll to position [501, 0]
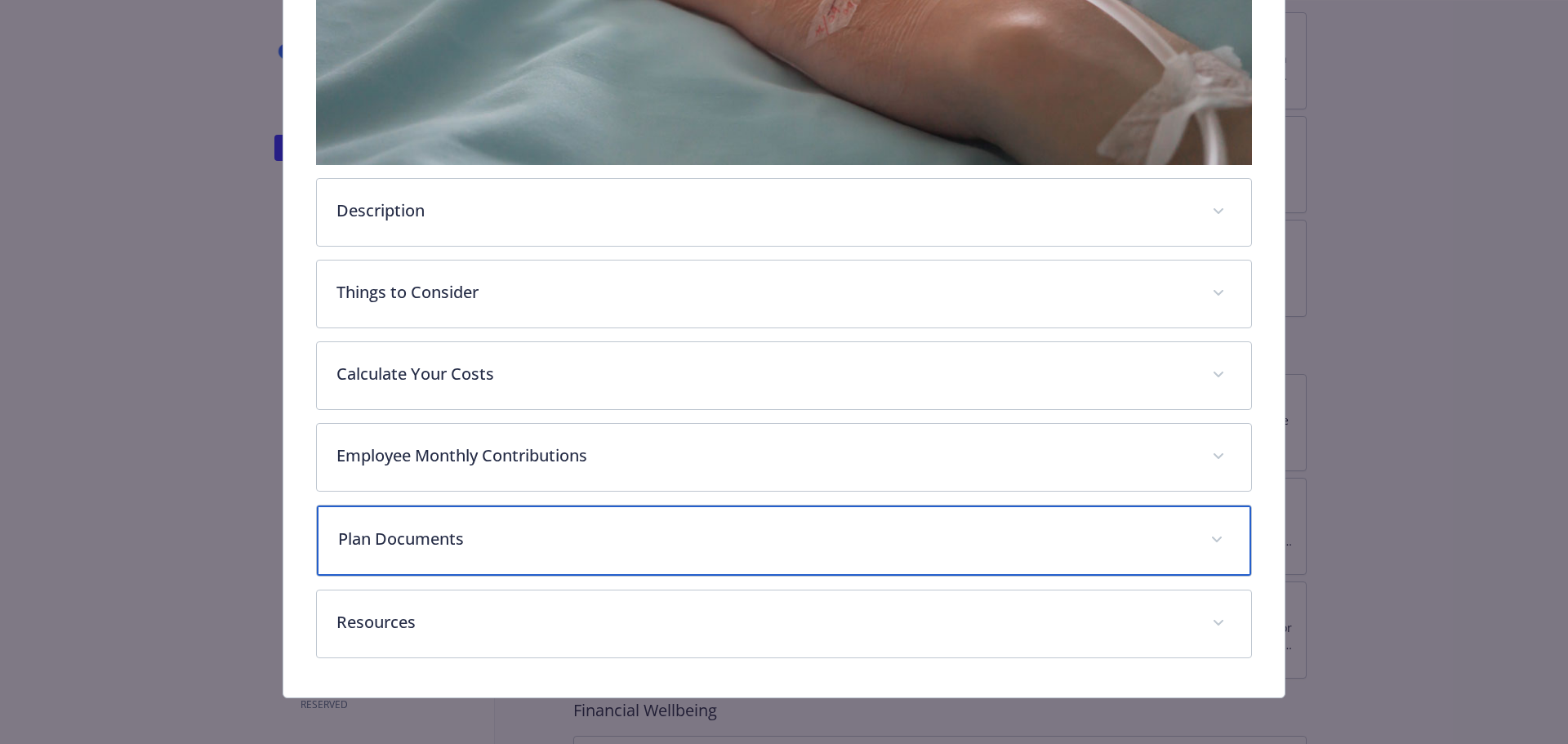
click at [529, 521] on div "Plan Documents" at bounding box center [784, 540] width 935 height 71
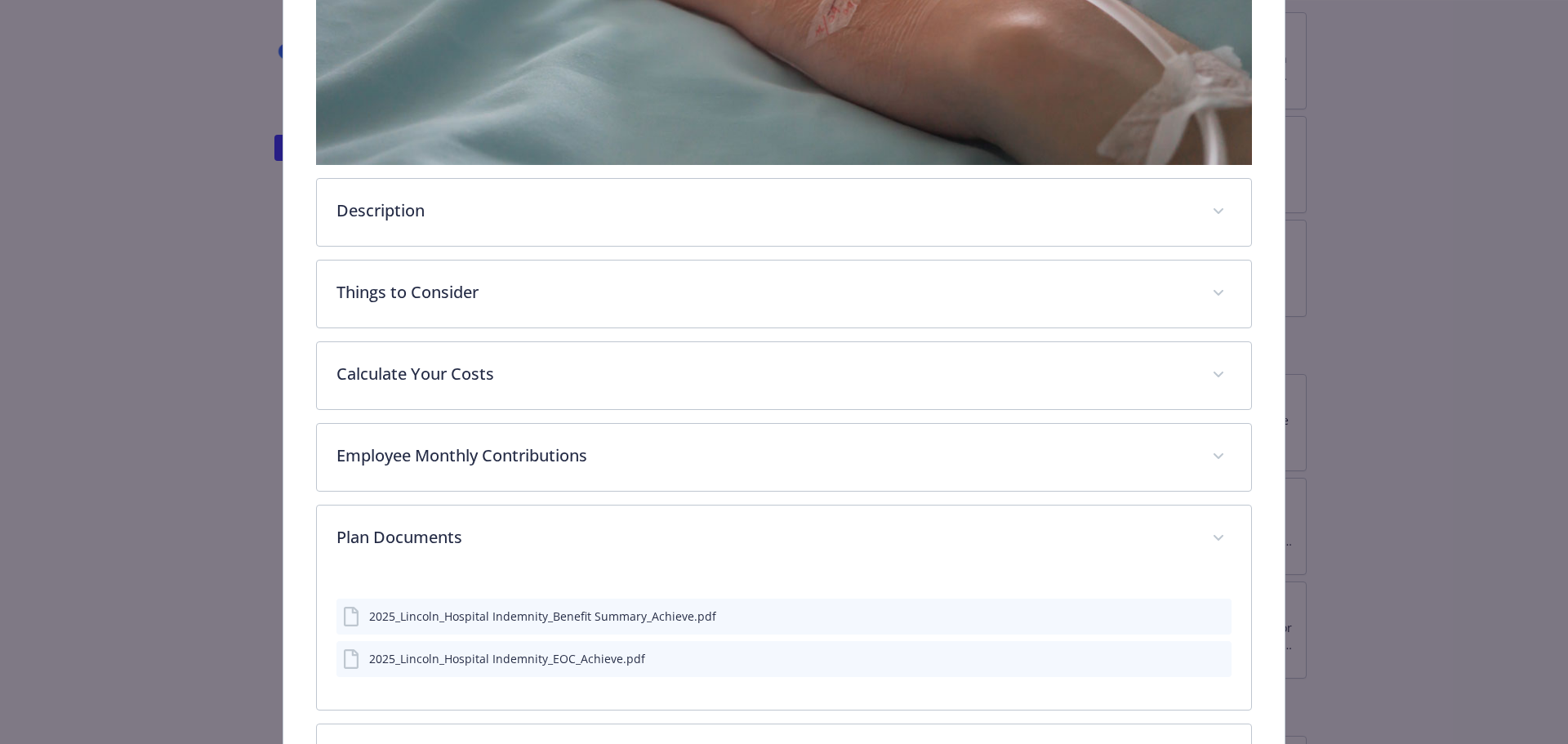
click at [1208, 619] on button "preview file" at bounding box center [1215, 615] width 18 height 15
